Goal: Information Seeking & Learning: Check status

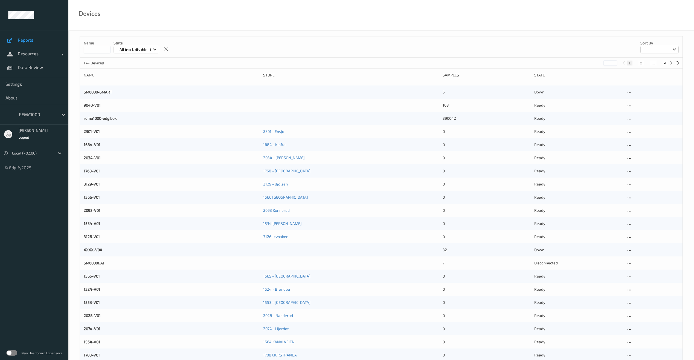
click at [28, 39] on span "Reports" at bounding box center [40, 39] width 45 height 5
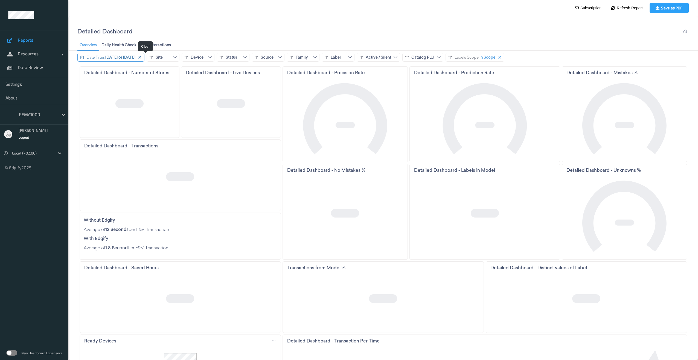
click at [141, 57] on icon "close icon" at bounding box center [139, 57] width 3 height 3
click at [135, 56] on div "Site" at bounding box center [133, 57] width 33 height 9
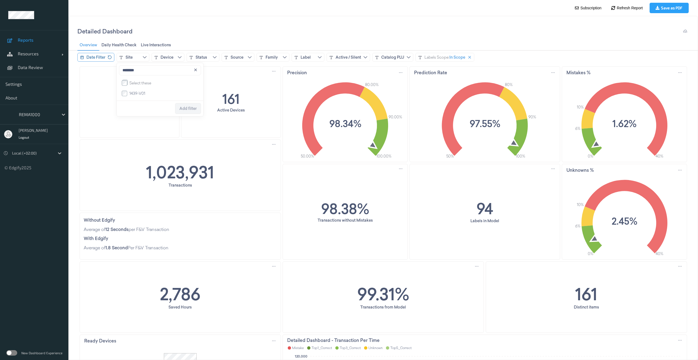
type input "********"
click at [139, 94] on span "1439-V01" at bounding box center [137, 93] width 16 height 5
click at [184, 109] on span "Add filter" at bounding box center [188, 108] width 17 height 4
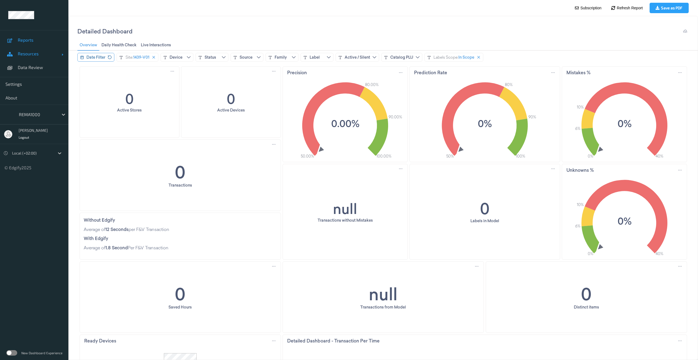
click at [36, 55] on span "Resources" at bounding box center [40, 53] width 44 height 5
click at [28, 67] on span "Devices" at bounding box center [40, 67] width 45 height 5
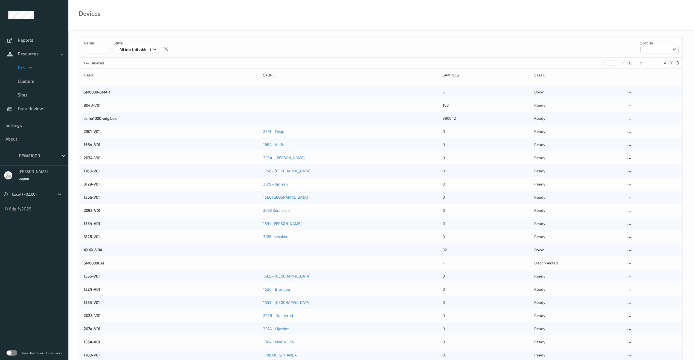
click at [85, 51] on input at bounding box center [97, 50] width 27 height 8
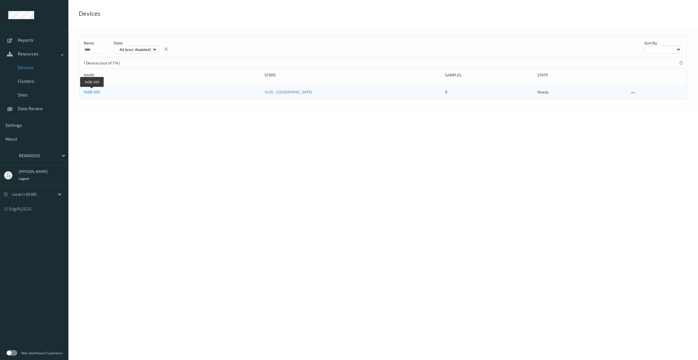
type input "****"
click at [97, 91] on link "1439-V01" at bounding box center [92, 91] width 16 height 5
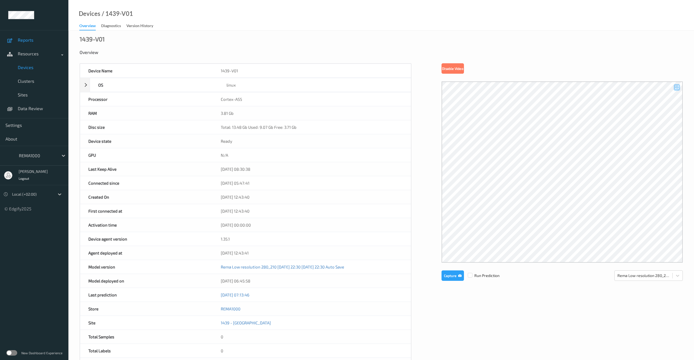
click at [25, 41] on span "Reports" at bounding box center [40, 39] width 45 height 5
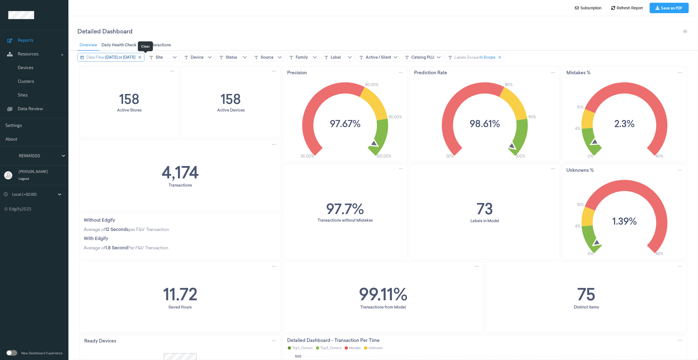
click at [142, 57] on icon "close icon" at bounding box center [140, 57] width 4 height 4
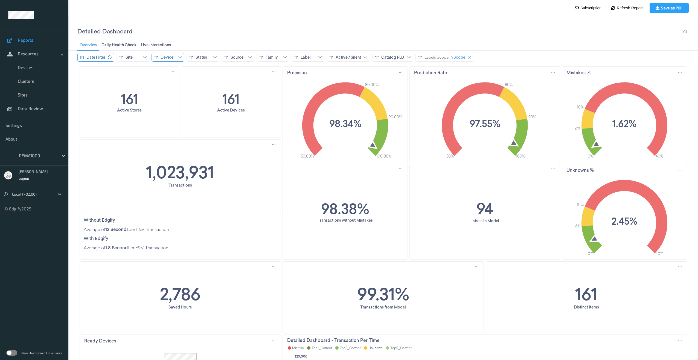
click at [179, 59] on icon "chevrondown icon" at bounding box center [180, 57] width 4 height 4
click at [170, 72] on input at bounding box center [195, 70] width 82 height 10
type input "****"
click at [164, 92] on label "1439-V01" at bounding box center [171, 93] width 18 height 5
click at [226, 111] on span "Add filter" at bounding box center [223, 108] width 17 height 4
